Goal: Find specific page/section: Find specific page/section

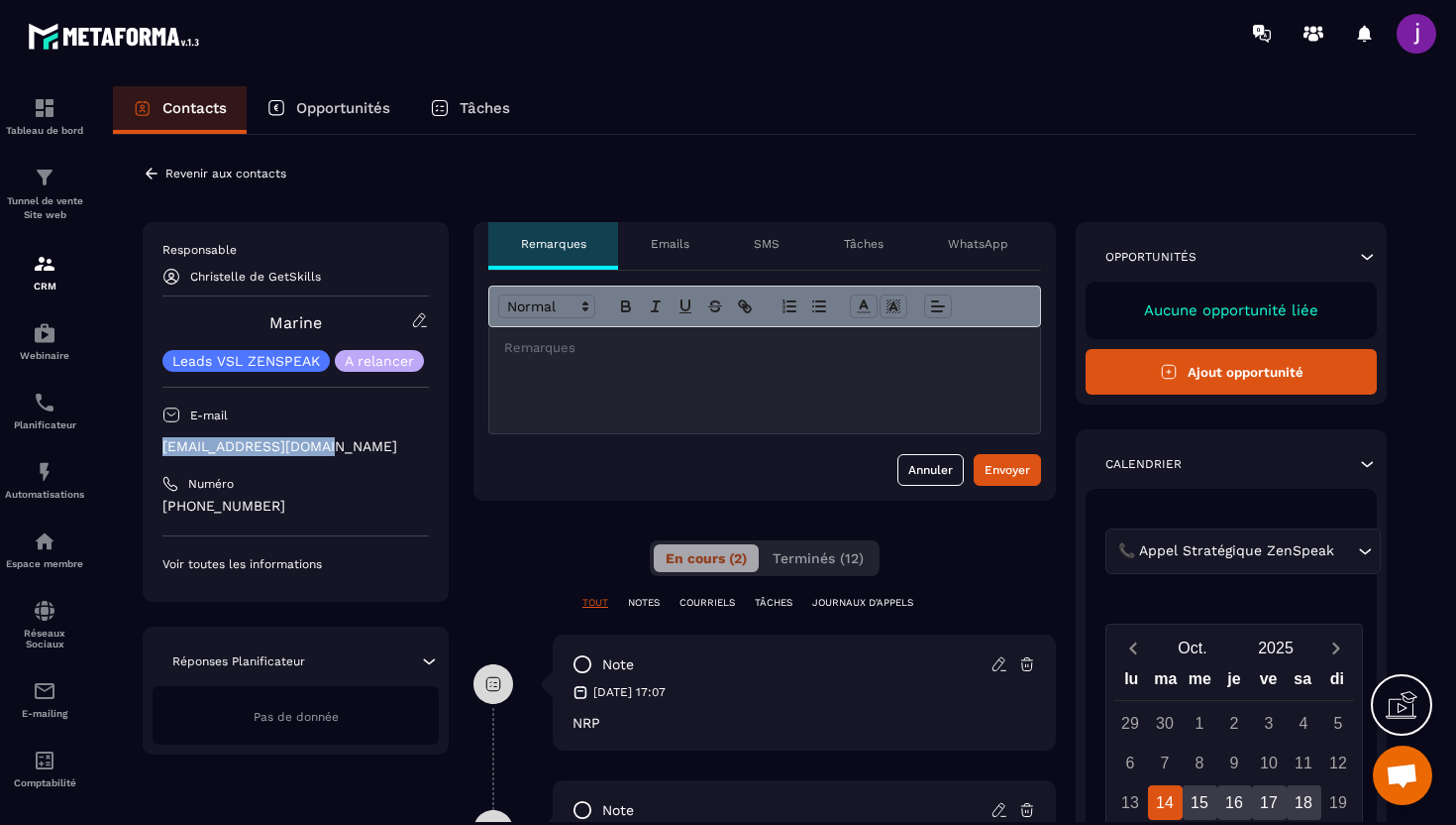
drag, startPoint x: 349, startPoint y: 441, endPoint x: 156, endPoint y: 438, distance: 193.0
click at [156, 438] on div "Responsable Christelle de GetSkills Marine Leads VSL ZENSPEAK A relancer E-mail…" at bounding box center [296, 412] width 306 height 379
copy p "[EMAIL_ADDRESS][DOMAIN_NAME]"
click at [672, 244] on p "Emails" at bounding box center [670, 244] width 39 height 16
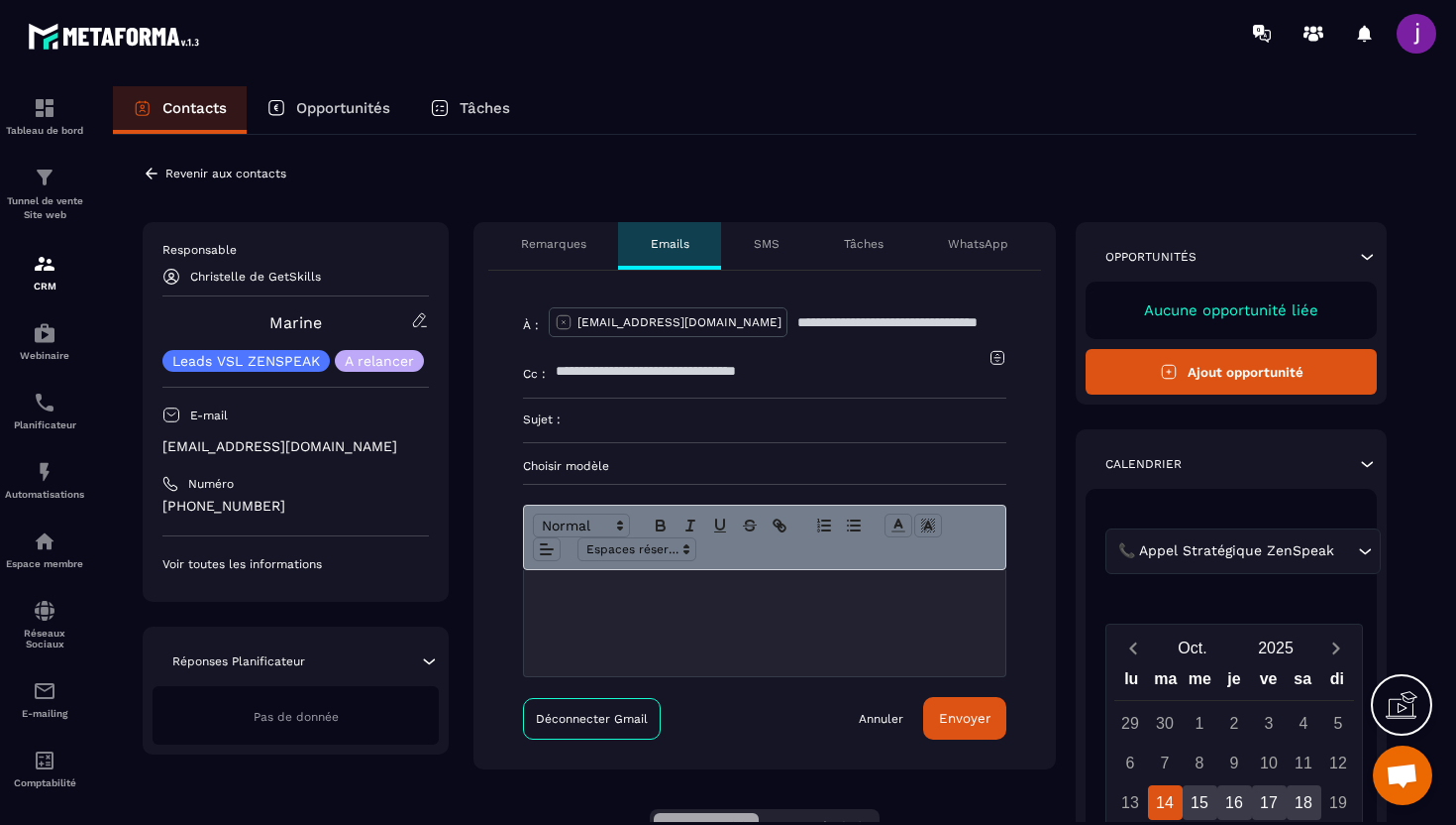
click at [157, 170] on icon at bounding box center [152, 174] width 18 height 18
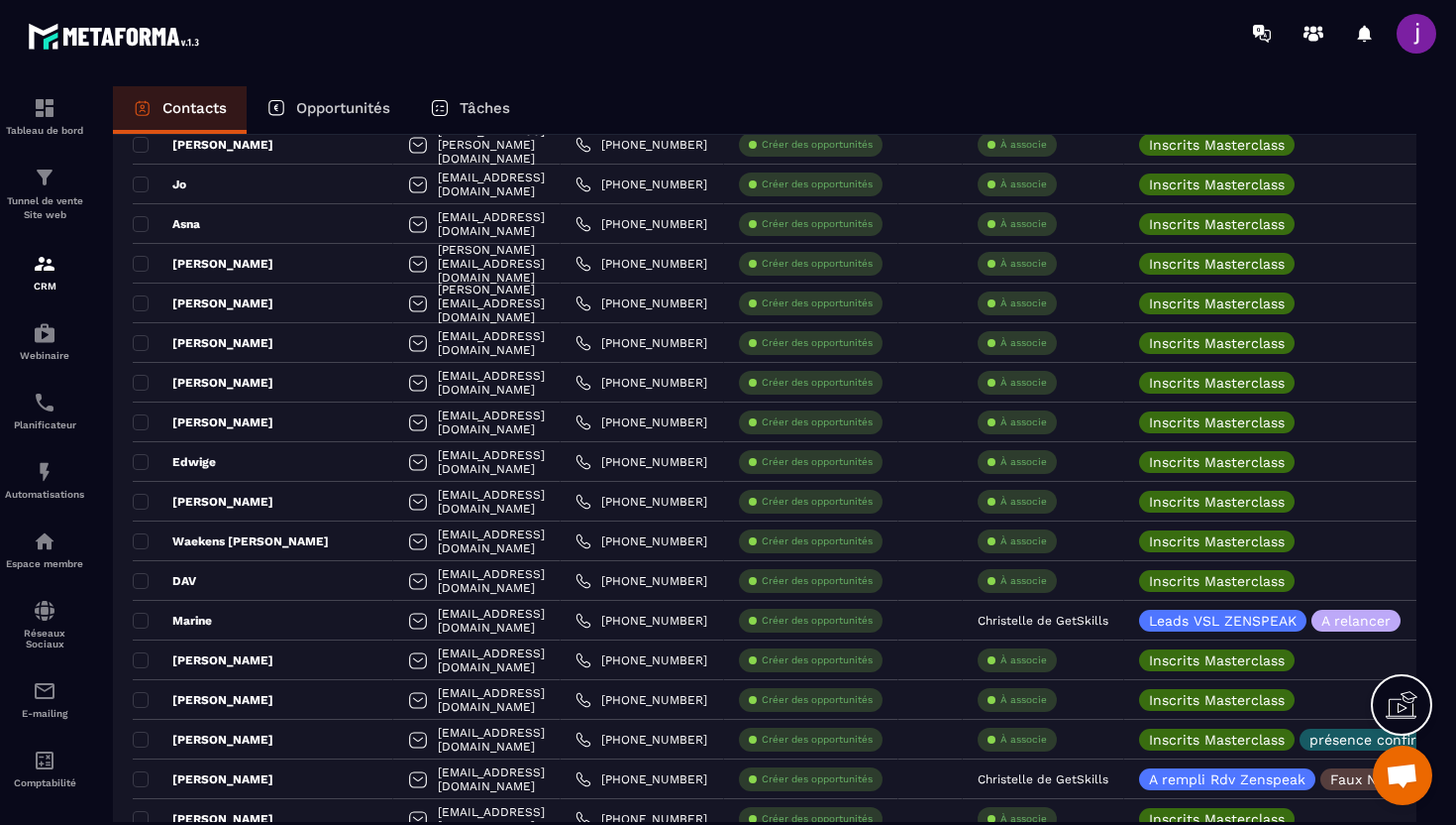
scroll to position [3028, 0]
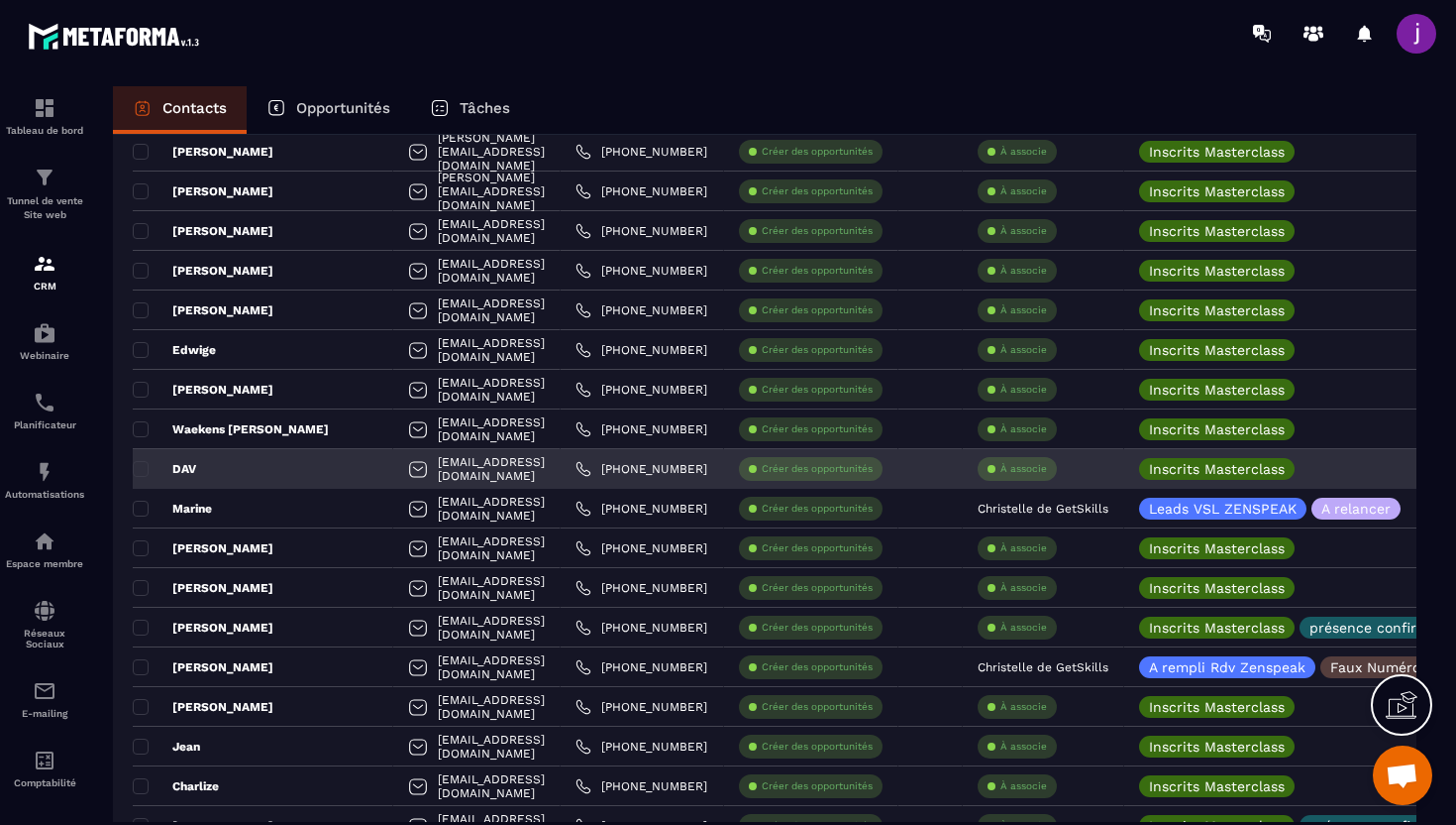
click at [282, 461] on div "DAV" at bounding box center [263, 469] width 261 height 40
